Goal: Task Accomplishment & Management: Manage account settings

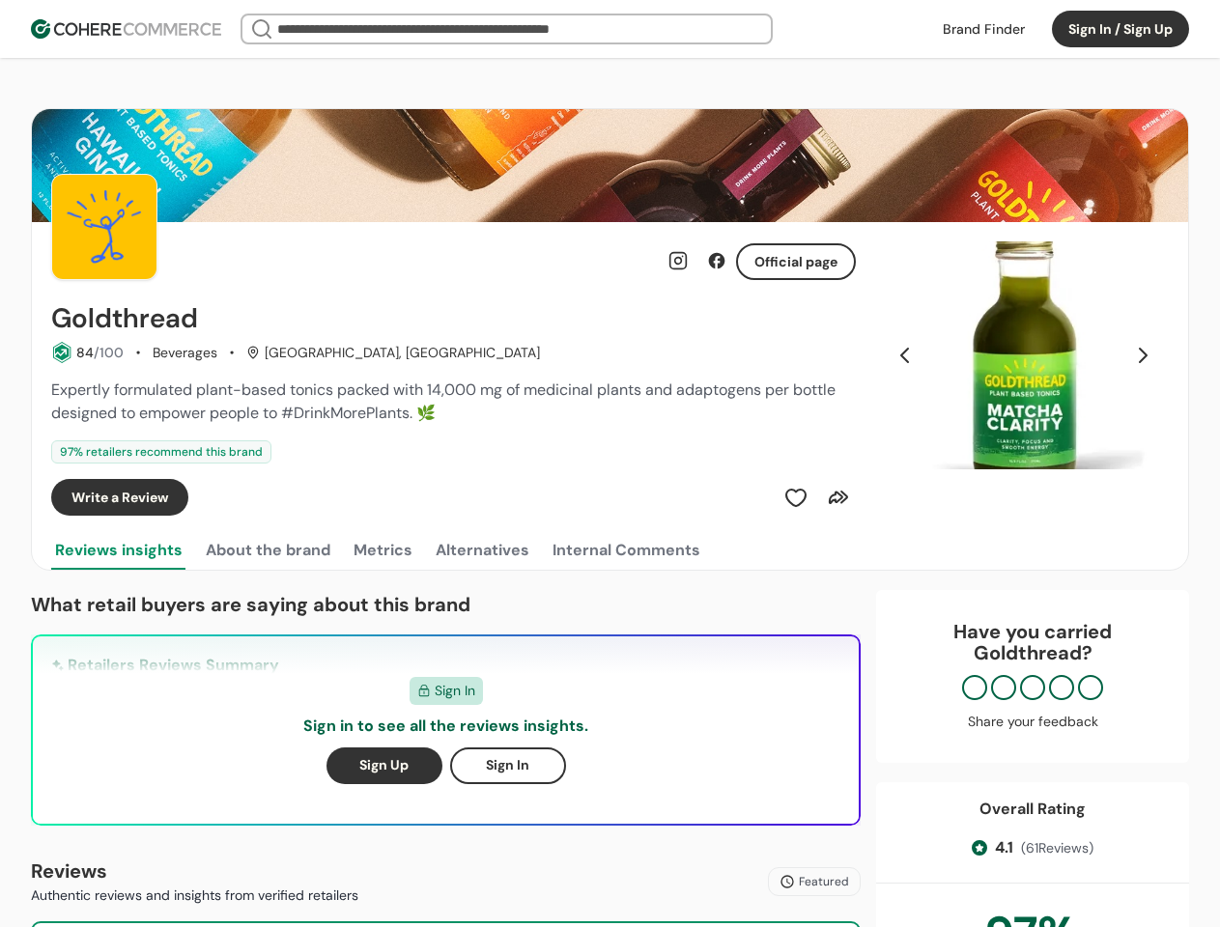
click at [609, 464] on div "97 % retailers recommend this brand" at bounding box center [453, 451] width 804 height 23
click at [1120, 29] on button "Sign In / Sign Up" at bounding box center [1120, 29] width 137 height 37
click at [87, 353] on div "Insights That Drive Success From trusted reviews to powerful sourcing tools, we…" at bounding box center [610, 463] width 1220 height 927
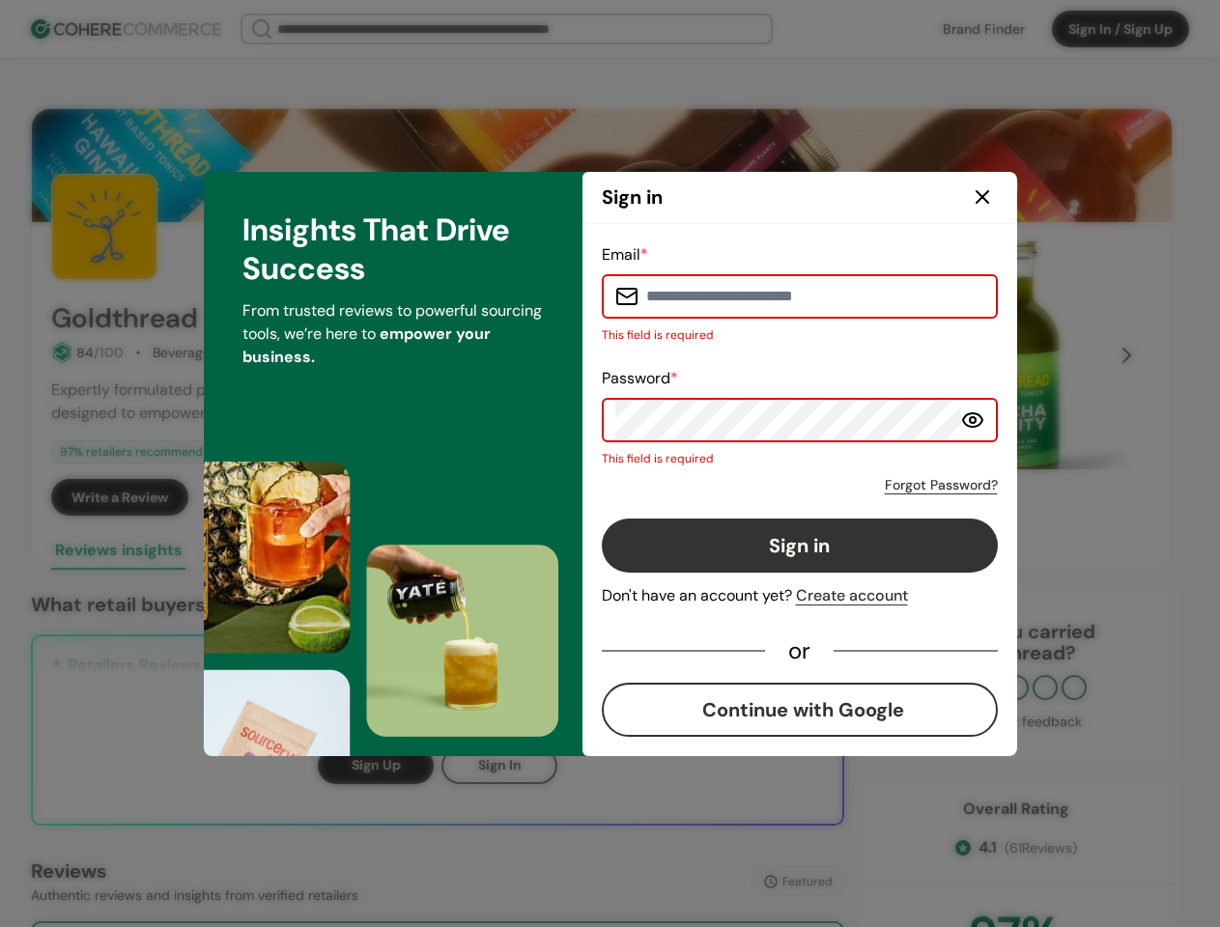
click at [838, 497] on div "Email * This field is required Password * This field is required Forgot Passwor…" at bounding box center [800, 490] width 396 height 494
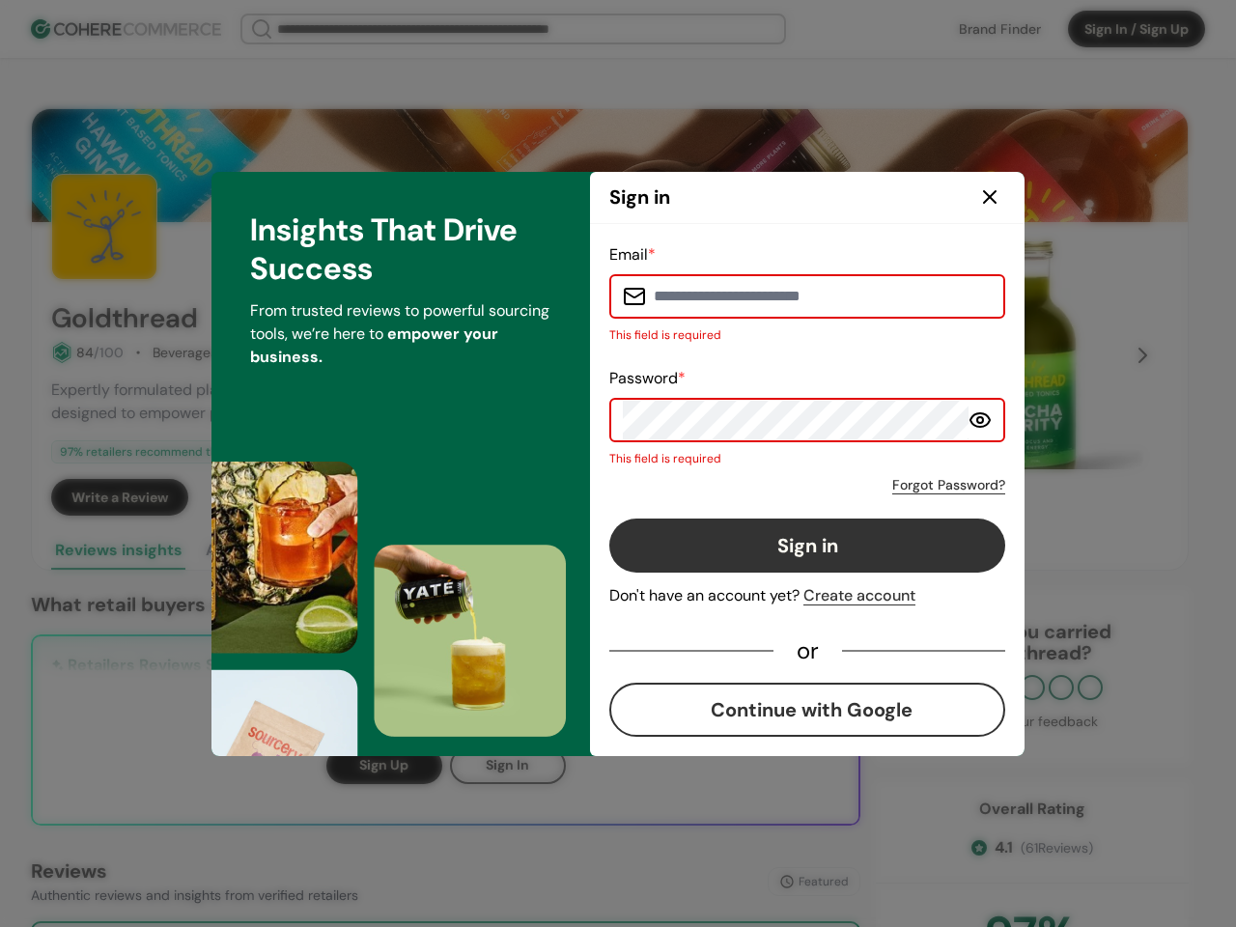
click at [1024, 355] on div "Email * This field is required Password * This field is required Forgot Passwor…" at bounding box center [807, 490] width 435 height 532
click at [905, 355] on div "Email * This field is required Password * This field is required Forgot Passwor…" at bounding box center [807, 490] width 396 height 494
click at [267, 550] on div "Insights That Drive Success From trusted reviews to powerful sourcing tools, we…" at bounding box center [401, 464] width 379 height 584
